Goal: Transaction & Acquisition: Purchase product/service

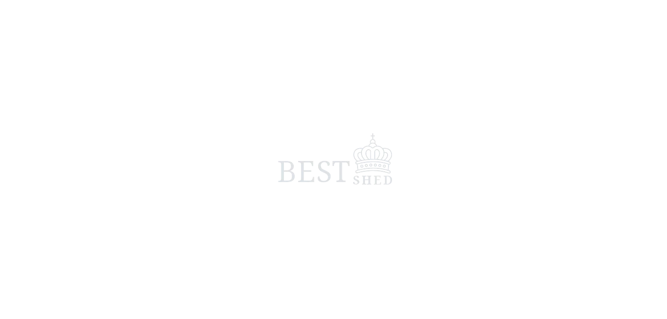
scroll to position [426, 0]
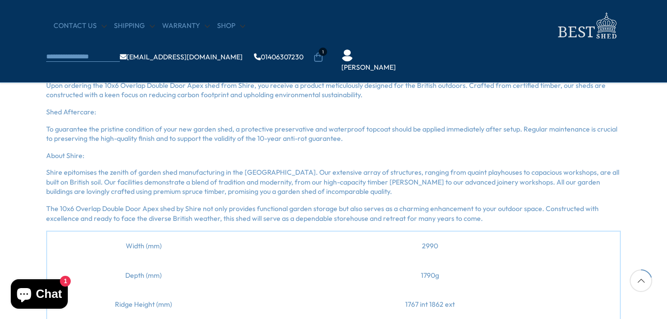
click at [327, 48] on span "1" at bounding box center [323, 52] width 8 height 8
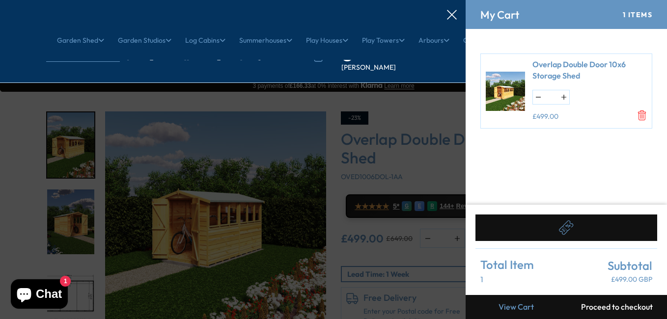
scroll to position [0, 0]
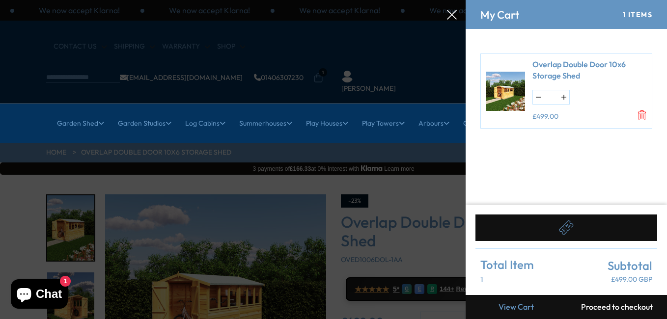
click at [547, 17] on div "My Cart 1 Items" at bounding box center [566, 14] width 201 height 29
click at [452, 12] on icon at bounding box center [452, 15] width 10 height 10
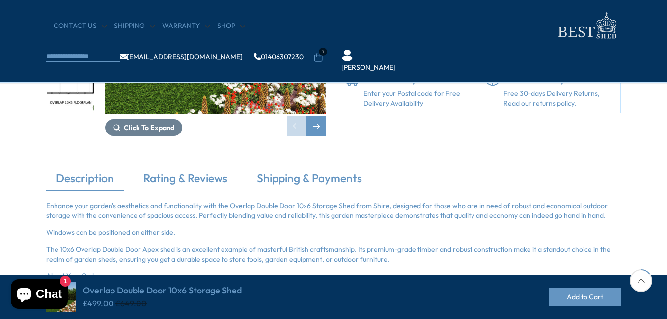
scroll to position [213, 0]
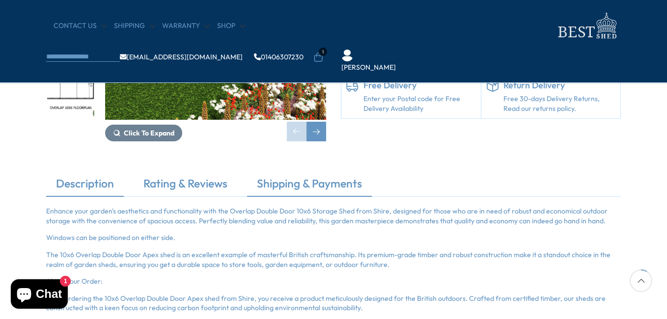
click at [305, 187] on link "Shipping & Payments" at bounding box center [309, 186] width 125 height 21
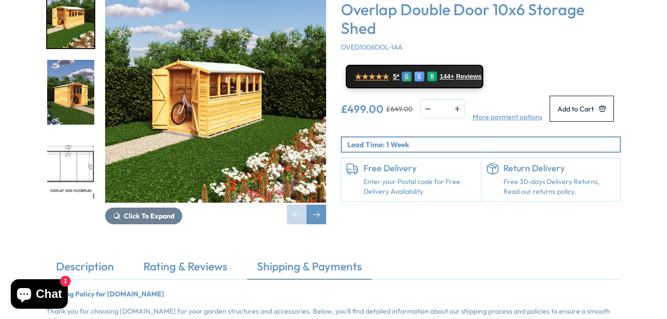
scroll to position [0, 0]
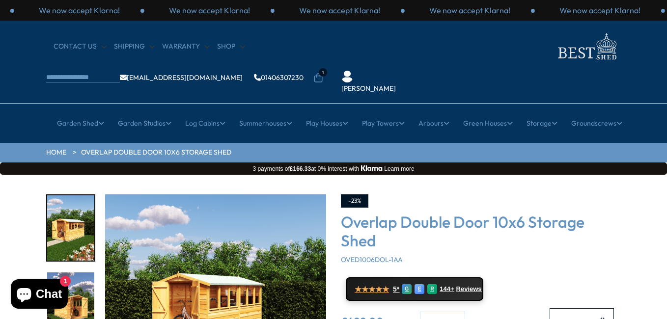
click at [193, 259] on img "1 / 18" at bounding box center [215, 305] width 221 height 221
